Goal: Entertainment & Leisure: Browse casually

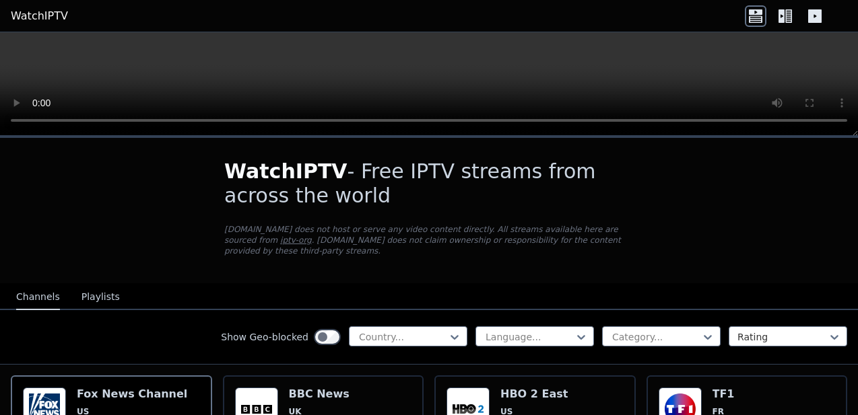
scroll to position [269, 0]
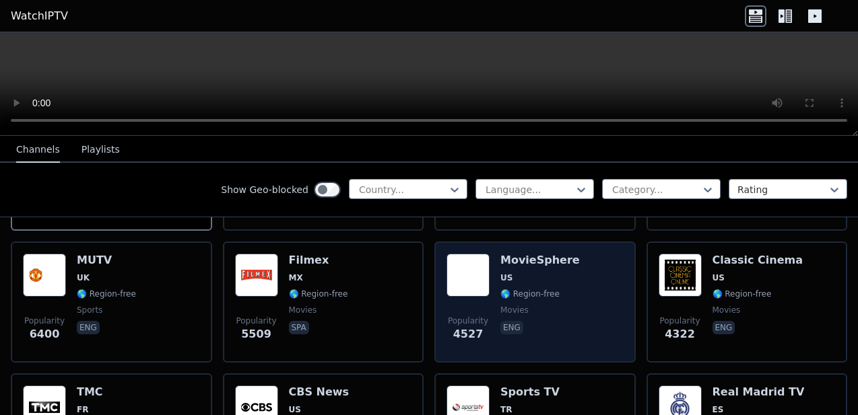
click at [484, 304] on div "Popularity 4527" at bounding box center [467, 302] width 43 height 97
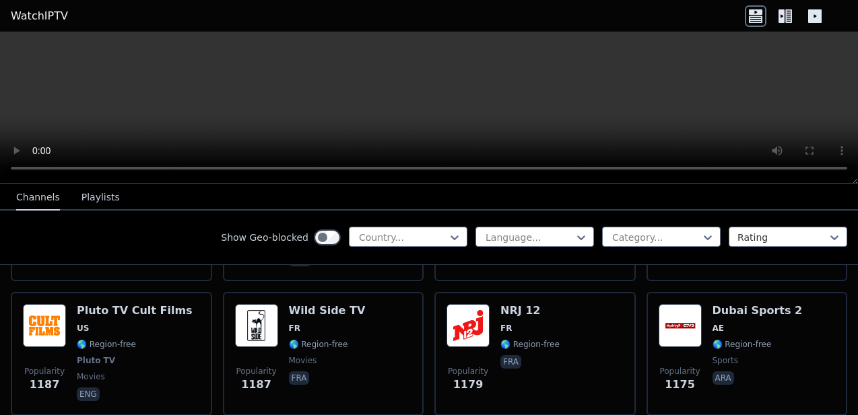
scroll to position [1477, 0]
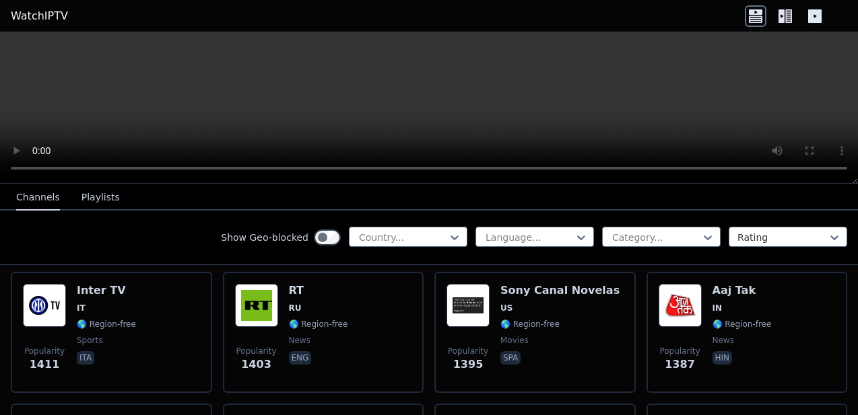
click at [440, 226] on div "Show Geo-blocked Country... Language... Category... Rating" at bounding box center [429, 238] width 858 height 55
click at [435, 244] on div at bounding box center [403, 237] width 90 height 13
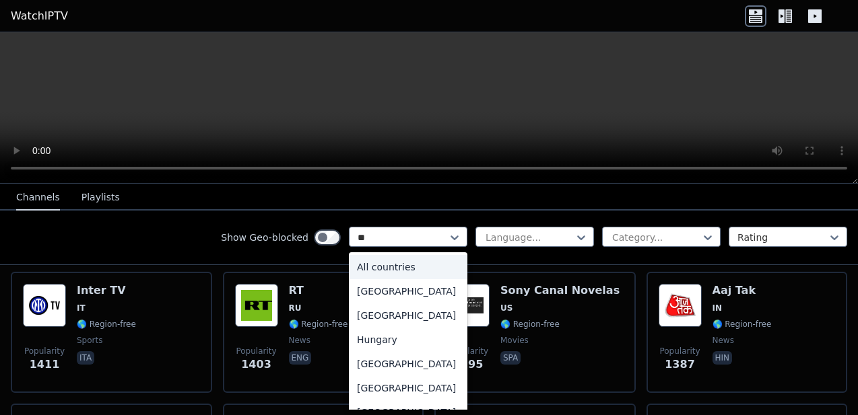
type input "***"
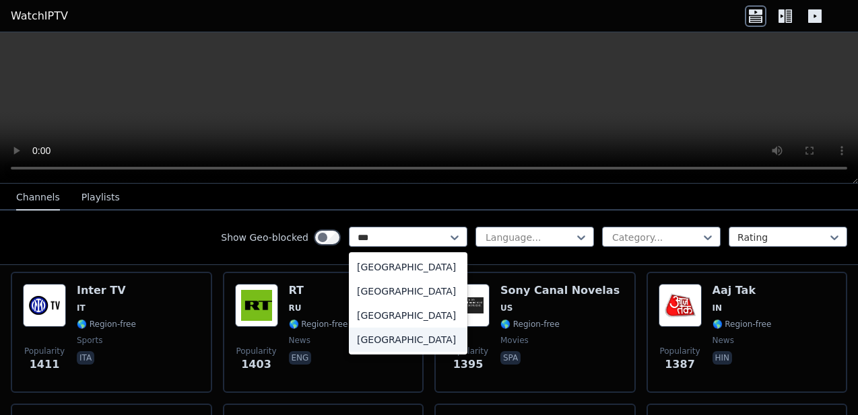
click at [399, 337] on div "[GEOGRAPHIC_DATA]" at bounding box center [408, 340] width 119 height 24
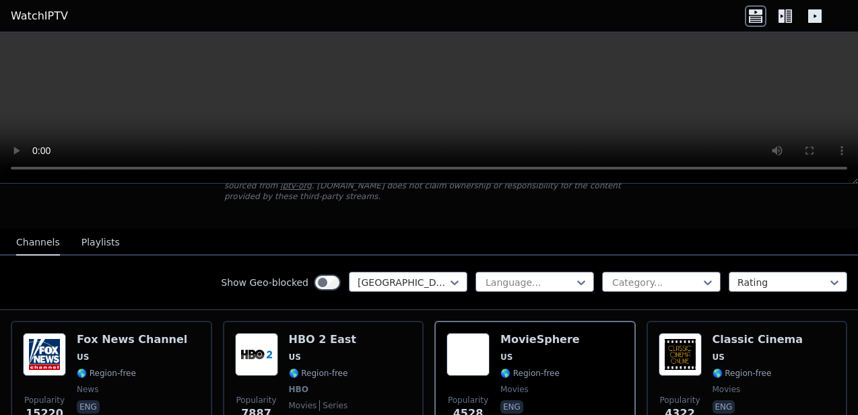
scroll to position [156, 0]
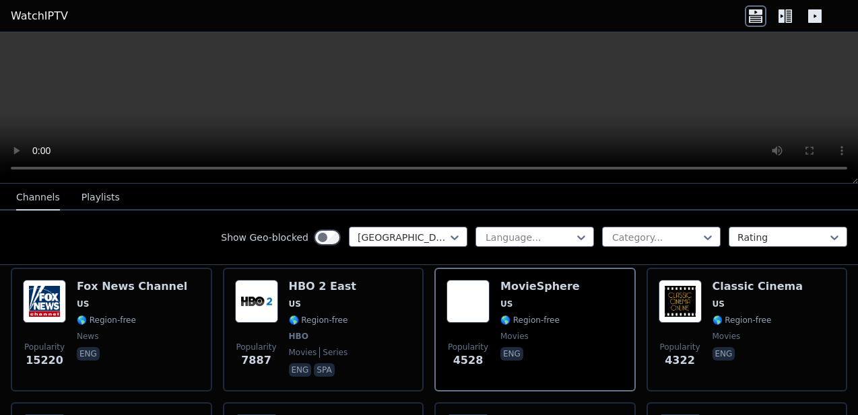
click at [399, 337] on div "Popularity 7887 HBO 2 East US 🌎 Region-free HBO movies series eng spa" at bounding box center [323, 330] width 177 height 100
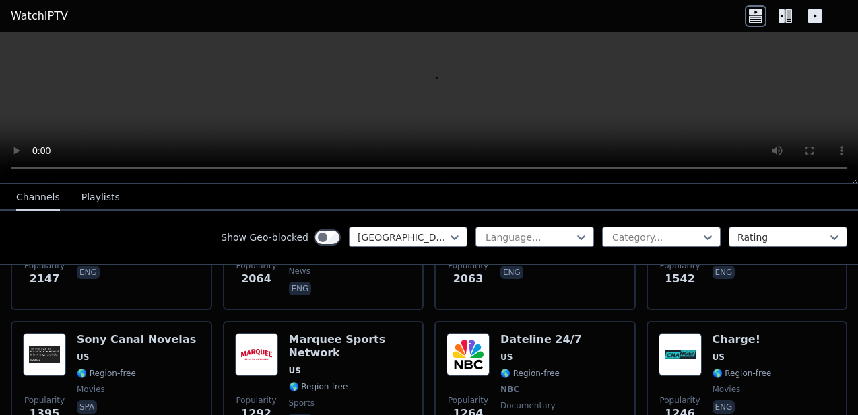
scroll to position [545, 0]
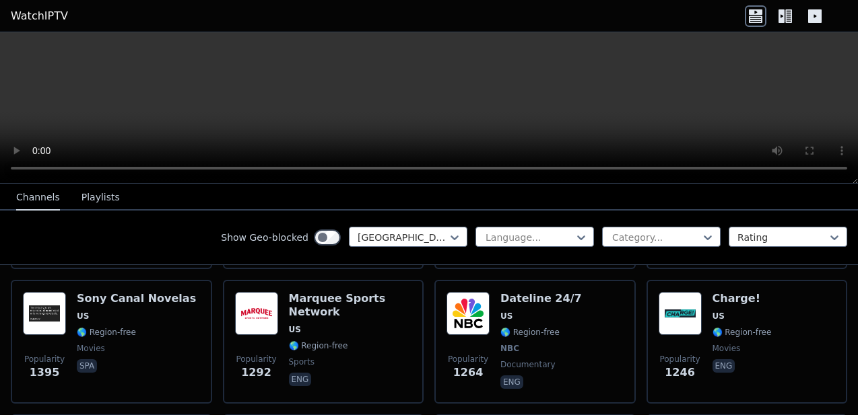
click at [399, 337] on div "Marquee Sports Network US 🌎 Region-free sports eng" at bounding box center [350, 342] width 123 height 100
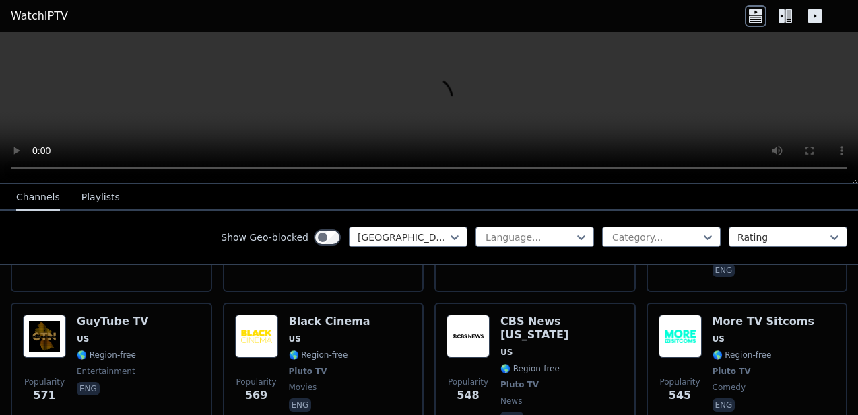
scroll to position [1894, 0]
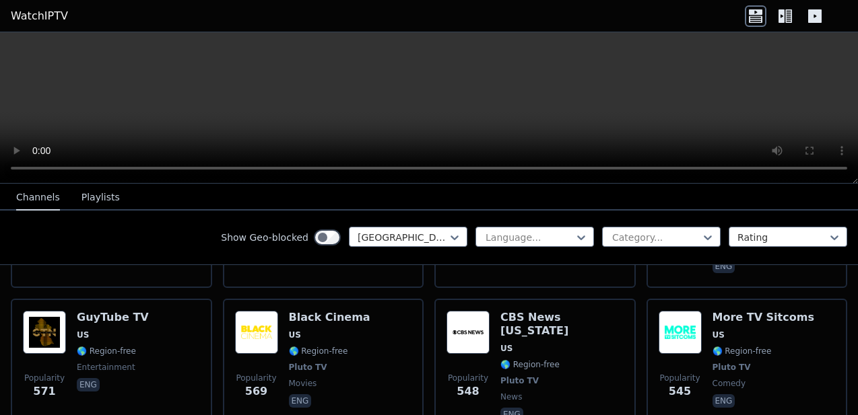
click at [399, 337] on div "Popularity 569 Black Cinema US 🌎 Region-free Pluto TV movies eng" at bounding box center [323, 367] width 177 height 113
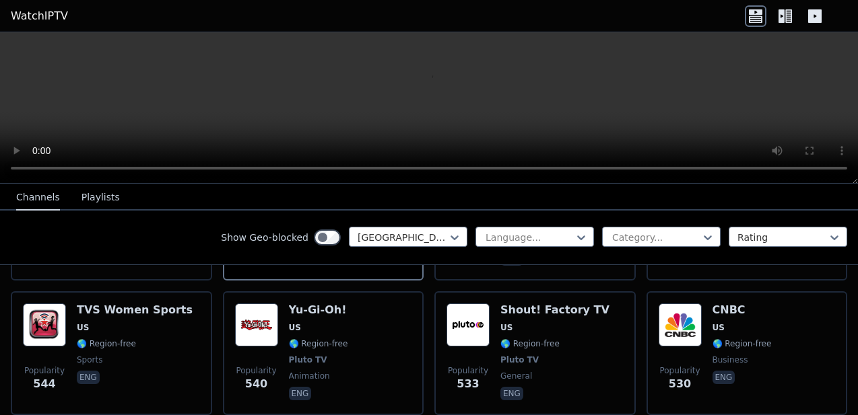
scroll to position [2035, 0]
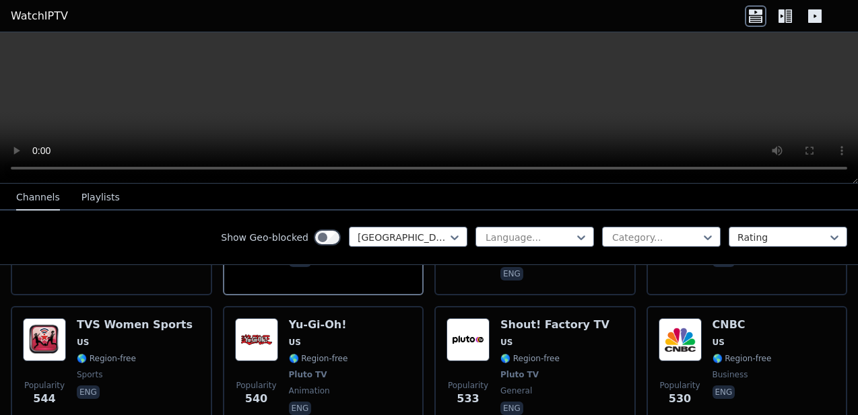
click at [399, 337] on div "Popularity 540 Yu-Gi-Oh! US 🌎 Region-free Pluto TV animation eng" at bounding box center [323, 368] width 177 height 100
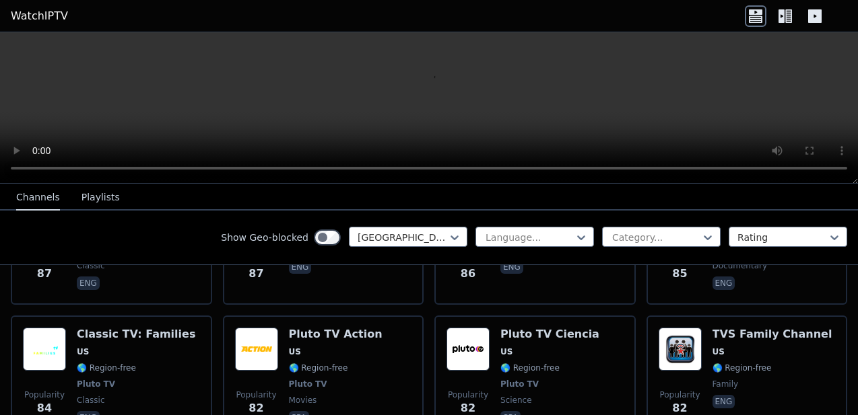
scroll to position [8649, 0]
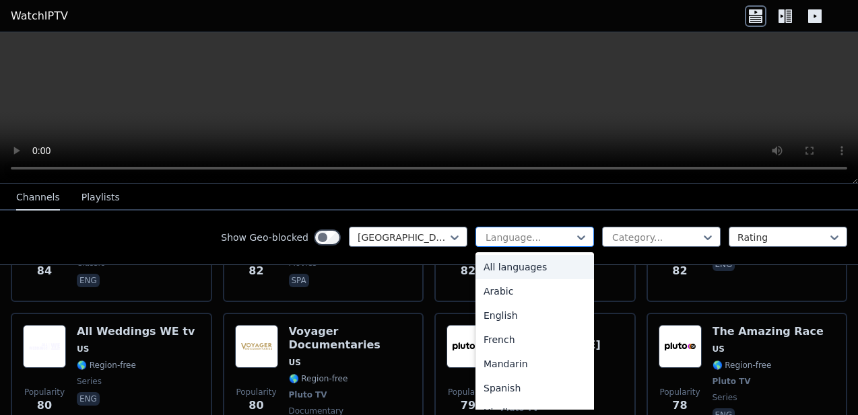
click at [496, 241] on div at bounding box center [529, 237] width 90 height 13
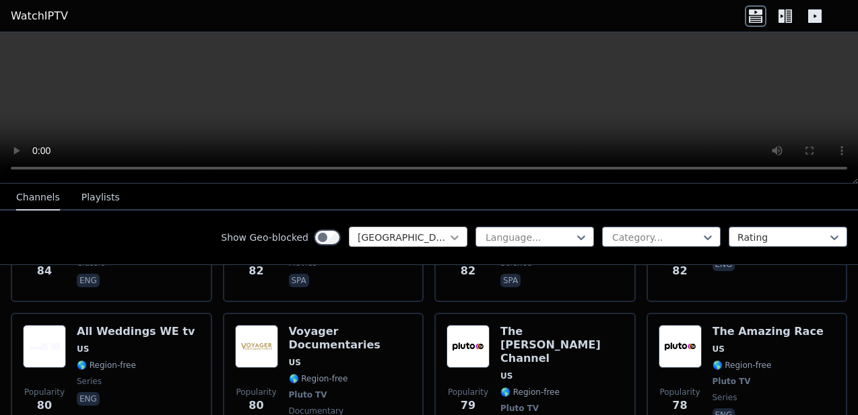
click at [459, 240] on icon at bounding box center [454, 237] width 13 height 13
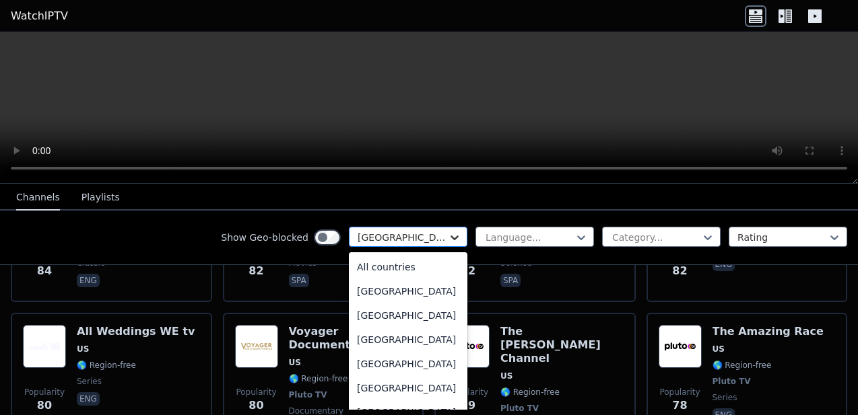
scroll to position [4625, 0]
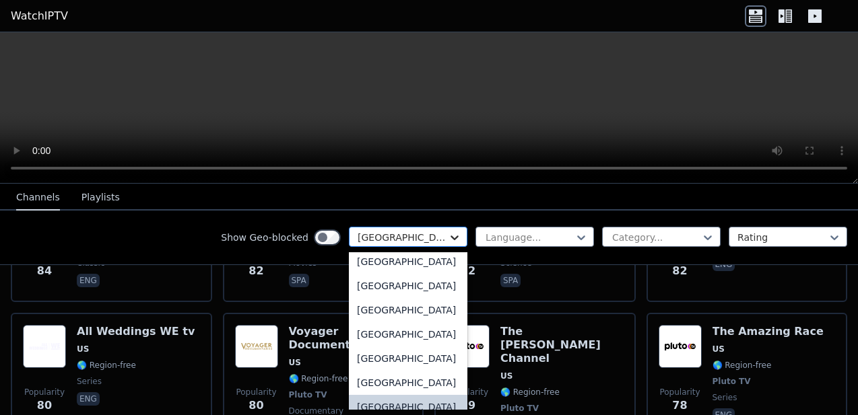
click at [459, 240] on icon at bounding box center [454, 237] width 13 height 13
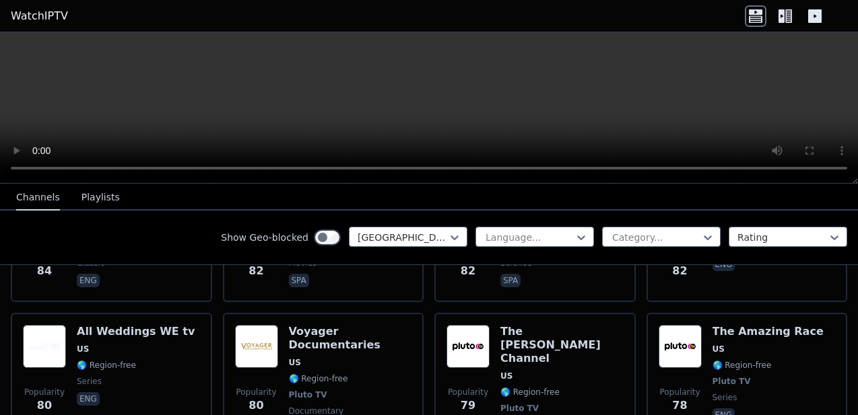
click at [723, 242] on div "Language... Category... Rating" at bounding box center [661, 238] width 372 height 22
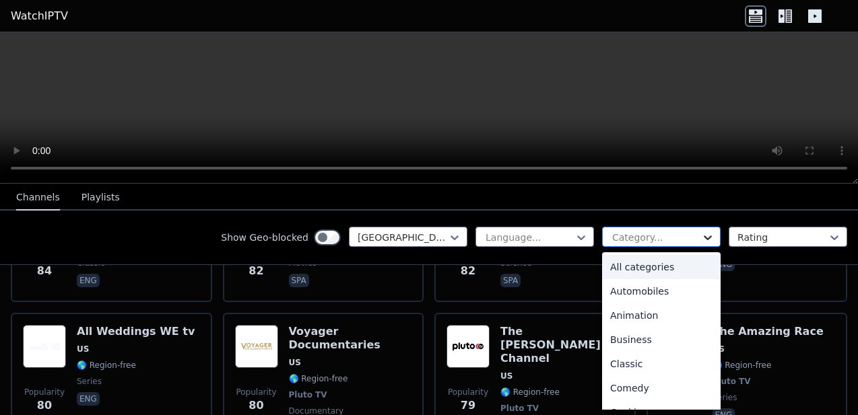
click at [710, 242] on icon at bounding box center [707, 237] width 13 height 13
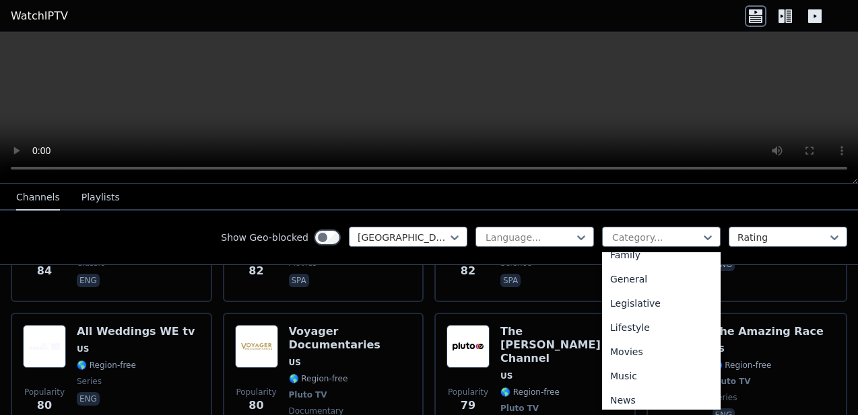
scroll to position [502, 0]
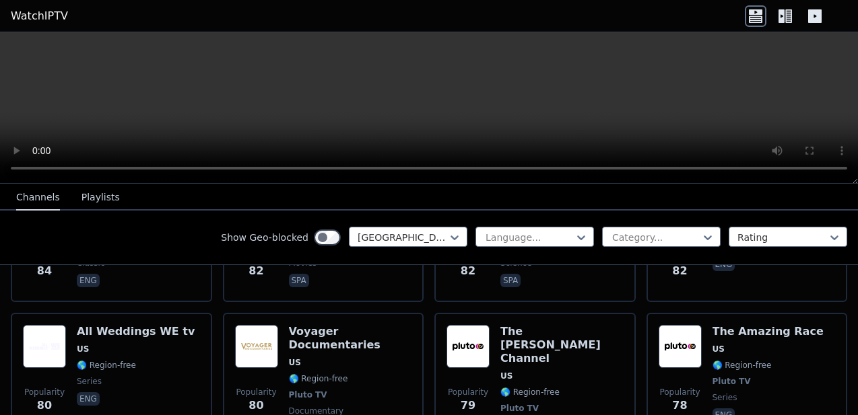
click at [782, 8] on icon at bounding box center [785, 16] width 22 height 22
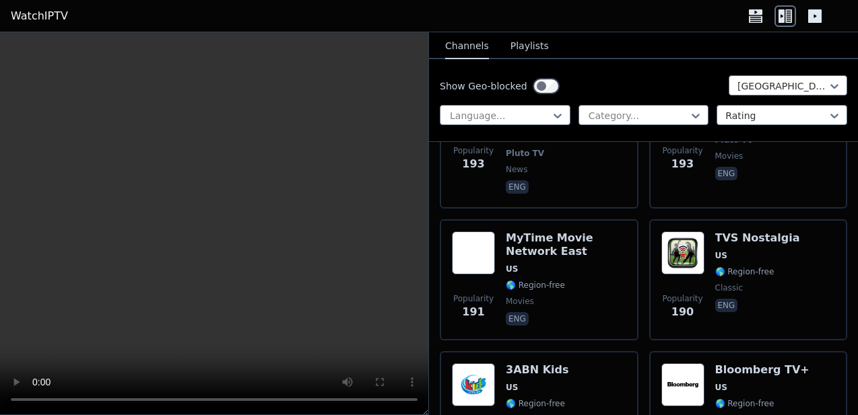
click at [807, 14] on icon at bounding box center [815, 16] width 22 height 22
